Goal: Task Accomplishment & Management: Manage account settings

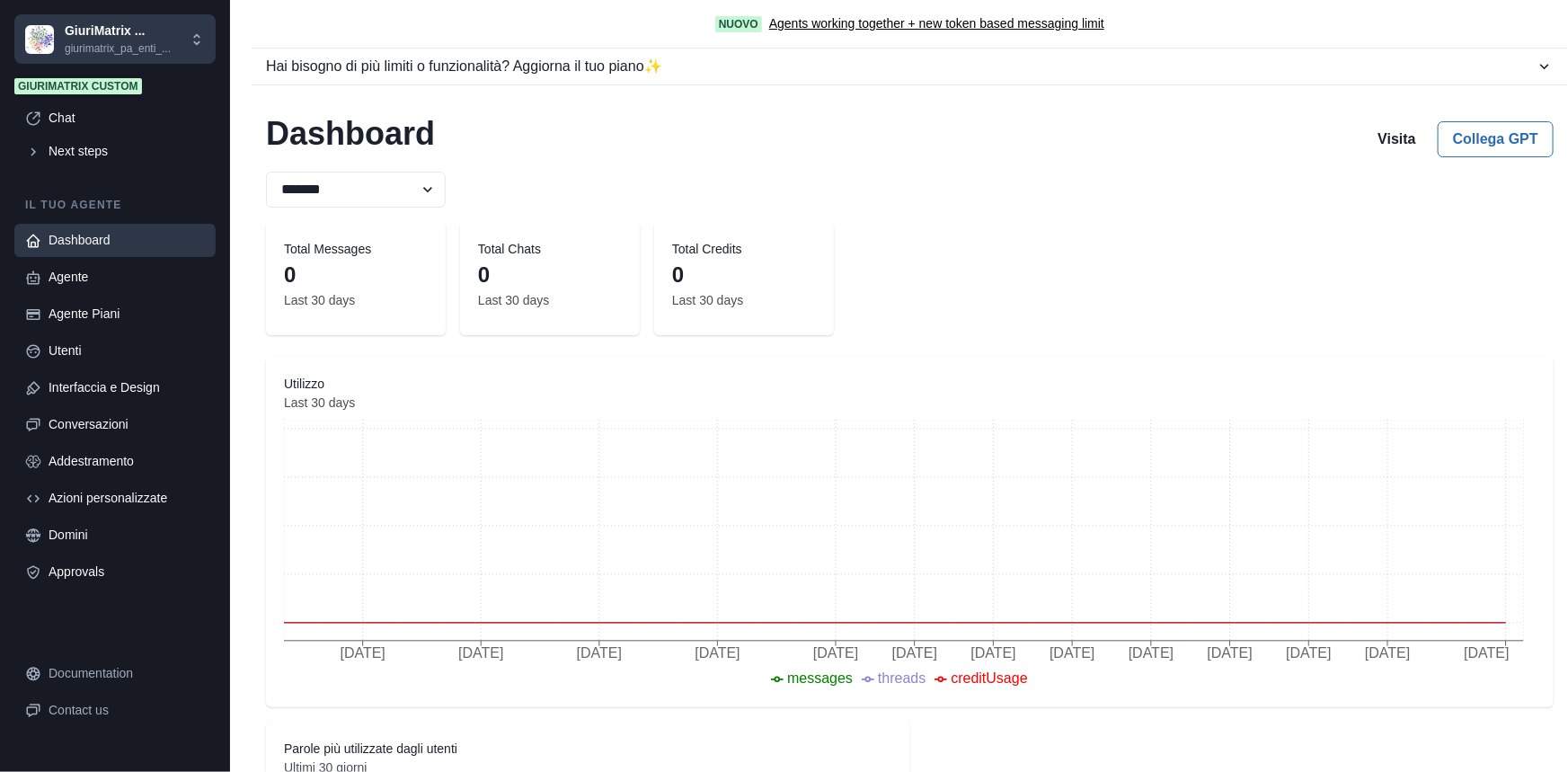
click at [105, 41] on p "giurimatrix_pa_enti_..." at bounding box center [117, 49] width 106 height 16
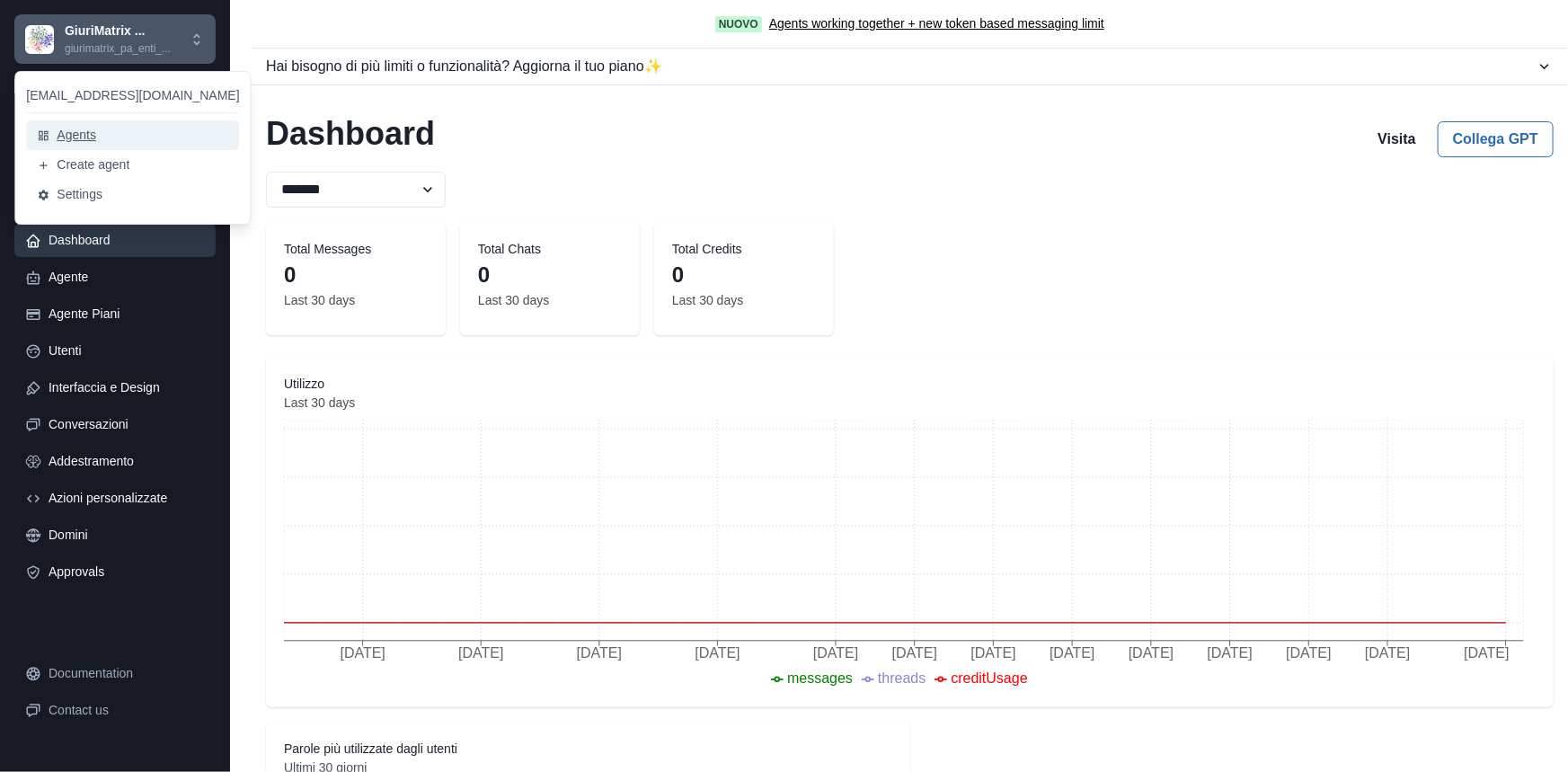
click at [71, 138] on button "Agents" at bounding box center [133, 135] width 213 height 30
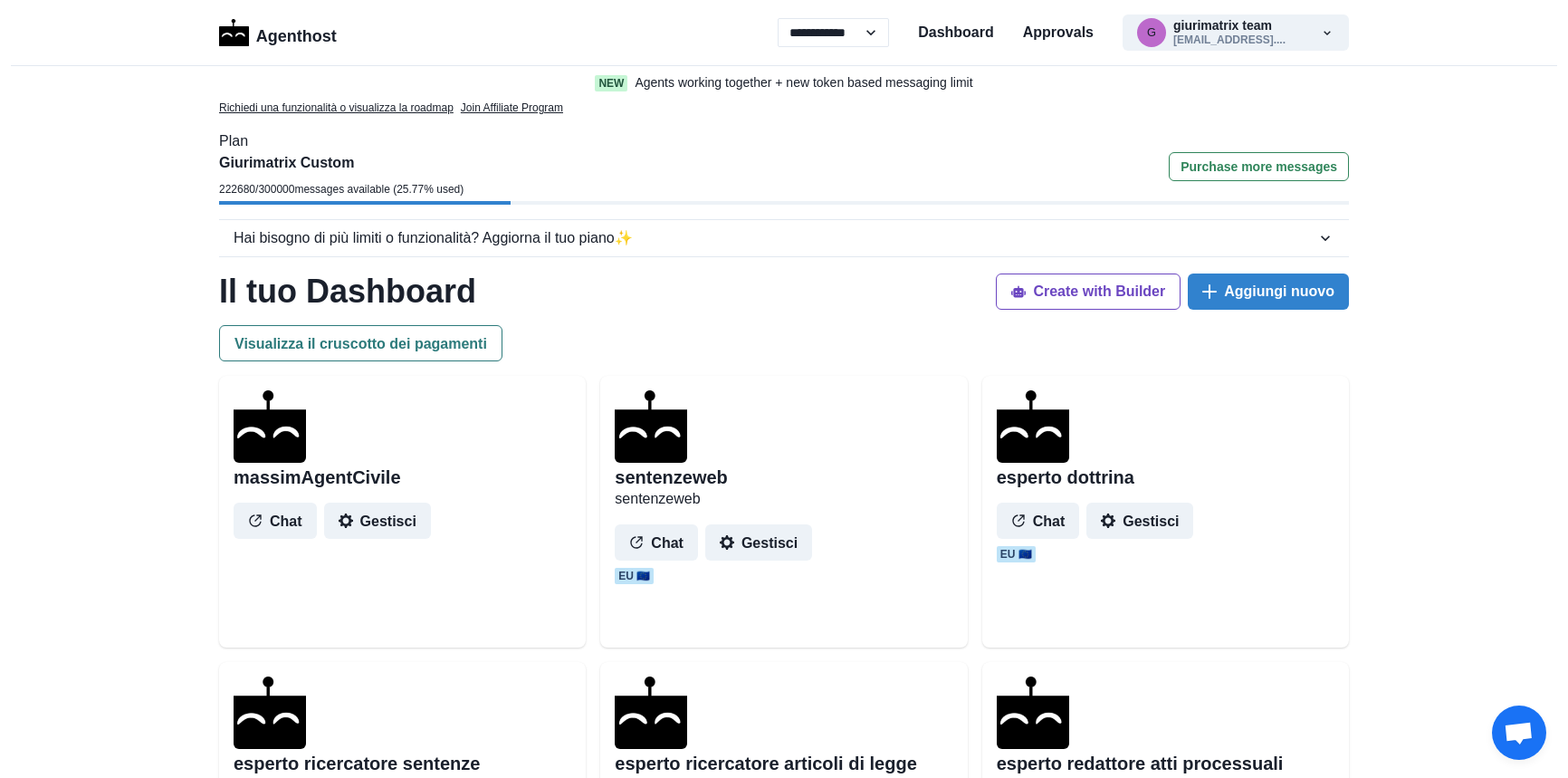
select select "**"
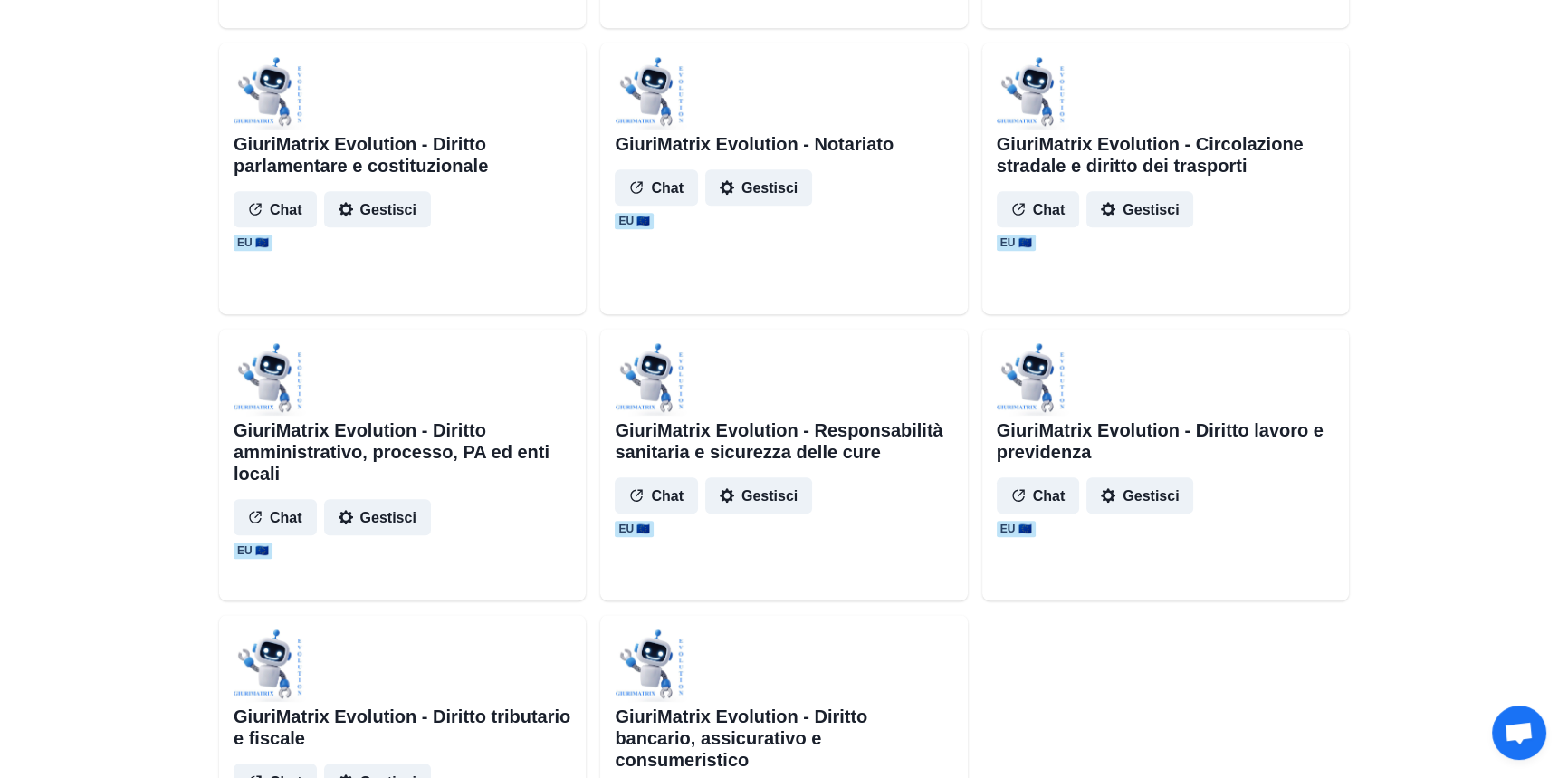
scroll to position [1728, 0]
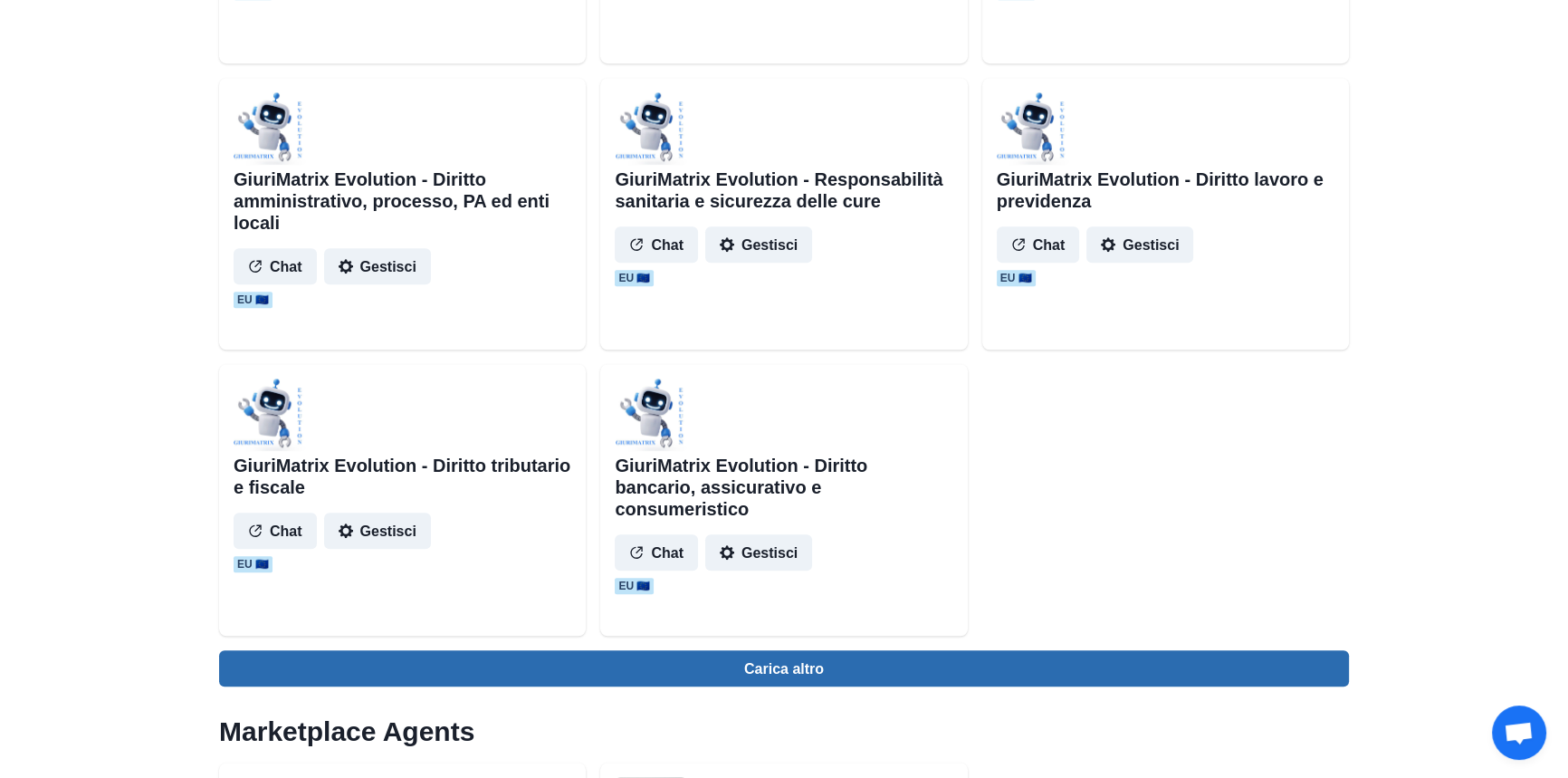
click at [793, 668] on button "Carica altro" at bounding box center [784, 668] width 1130 height 36
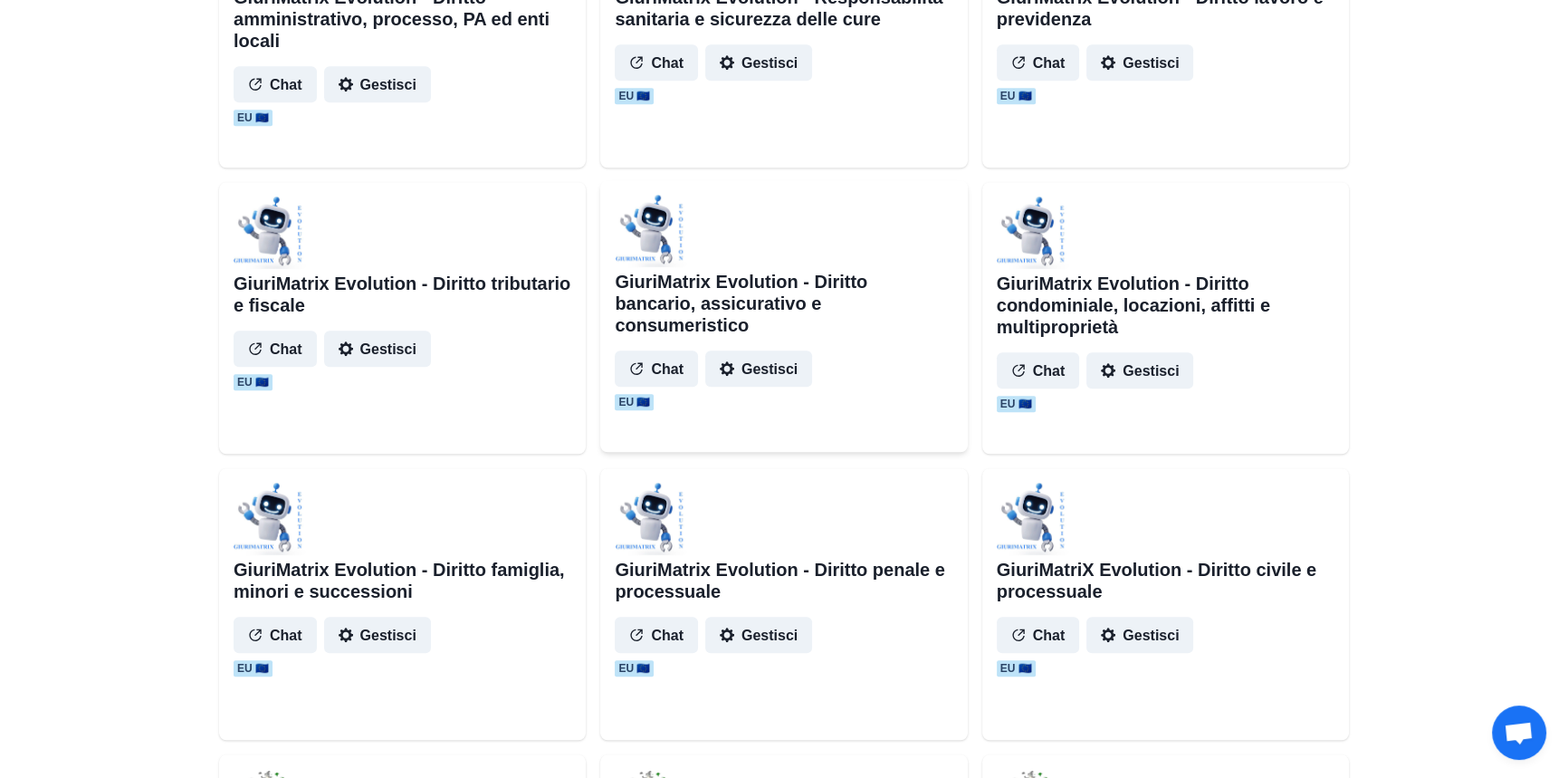
scroll to position [2057, 0]
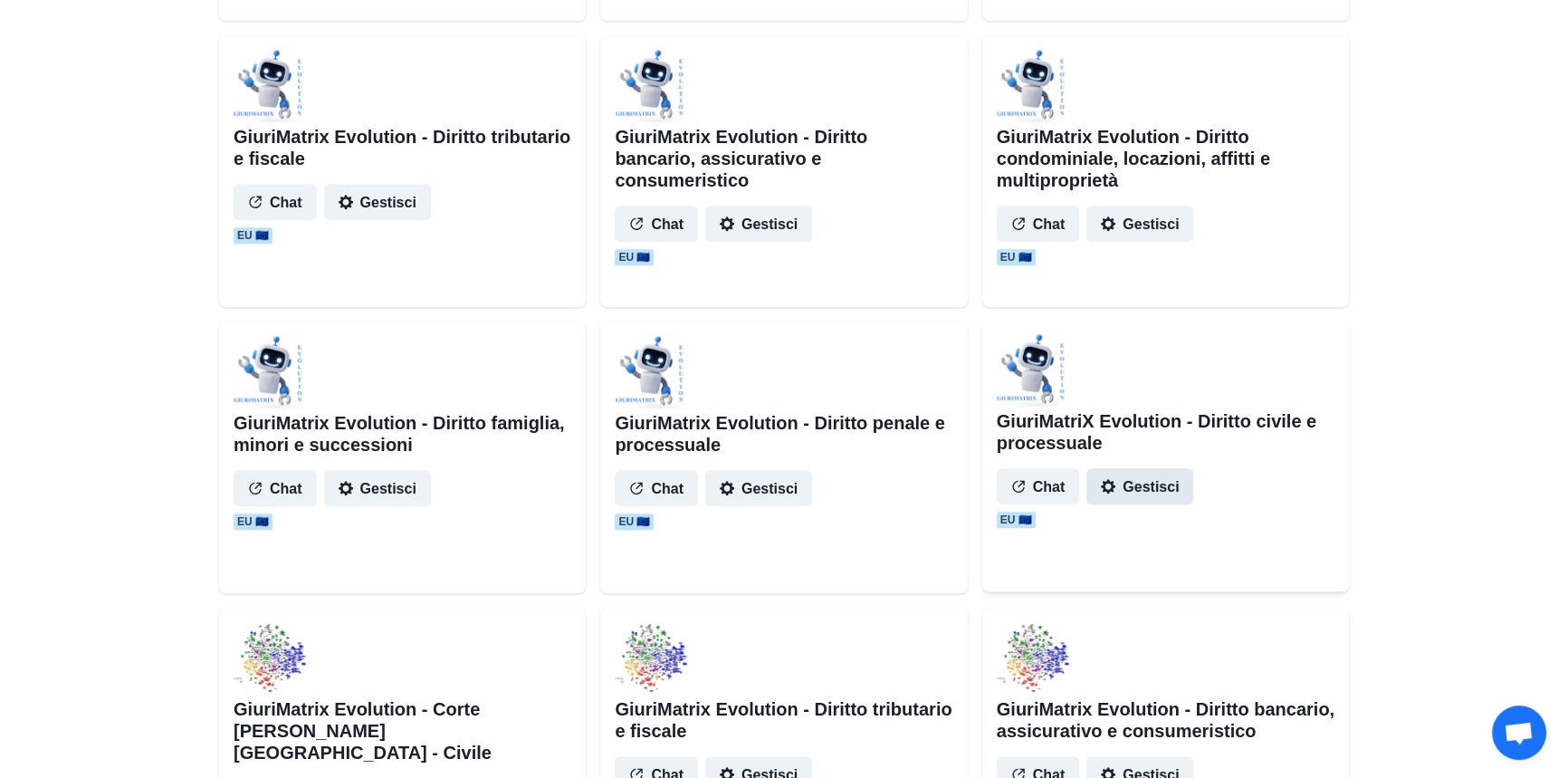
click at [1158, 480] on button "Gestisci" at bounding box center [1139, 486] width 106 height 36
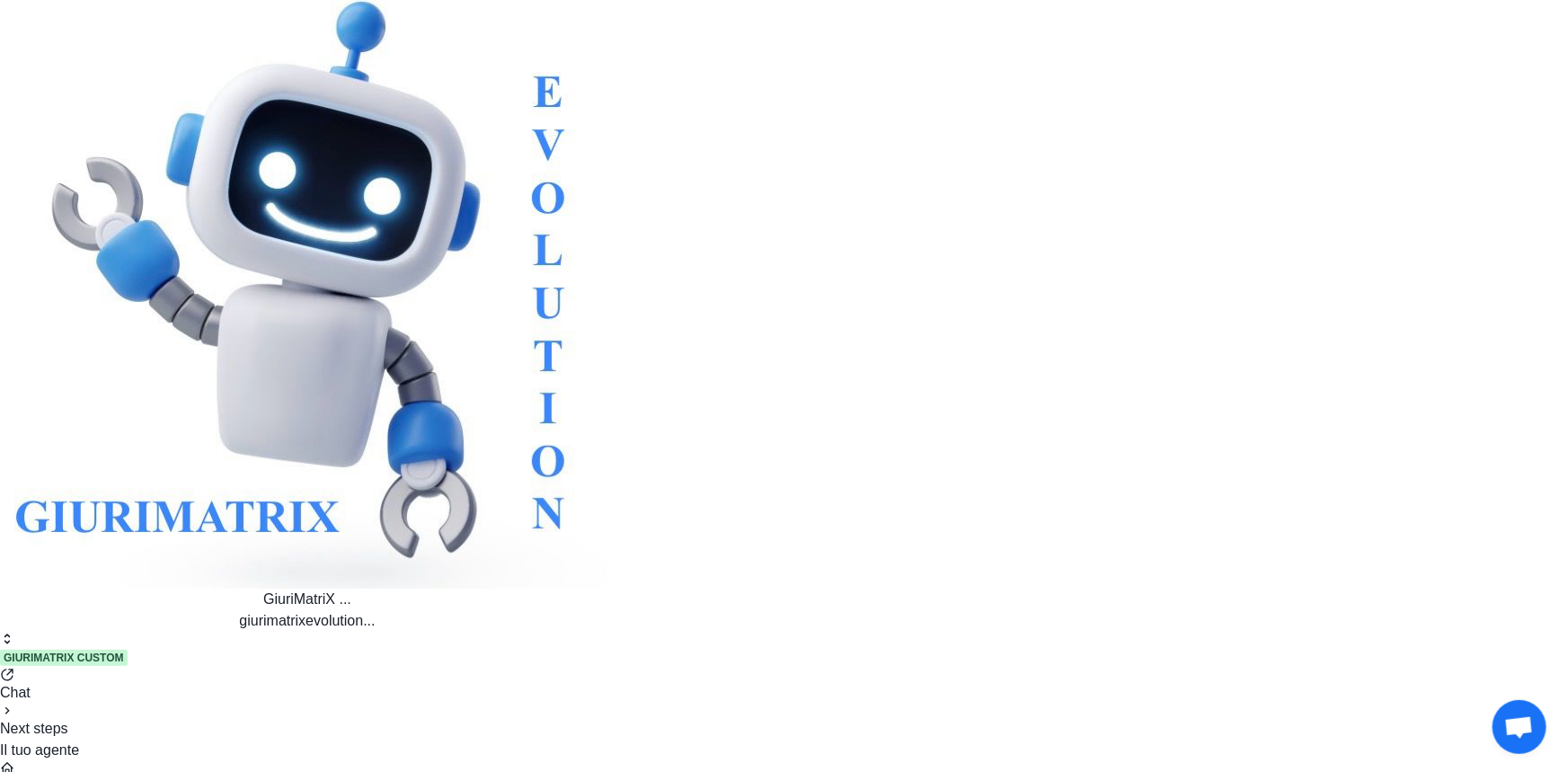
scroll to position [1470, 0]
